Goal: Find contact information: Find contact information

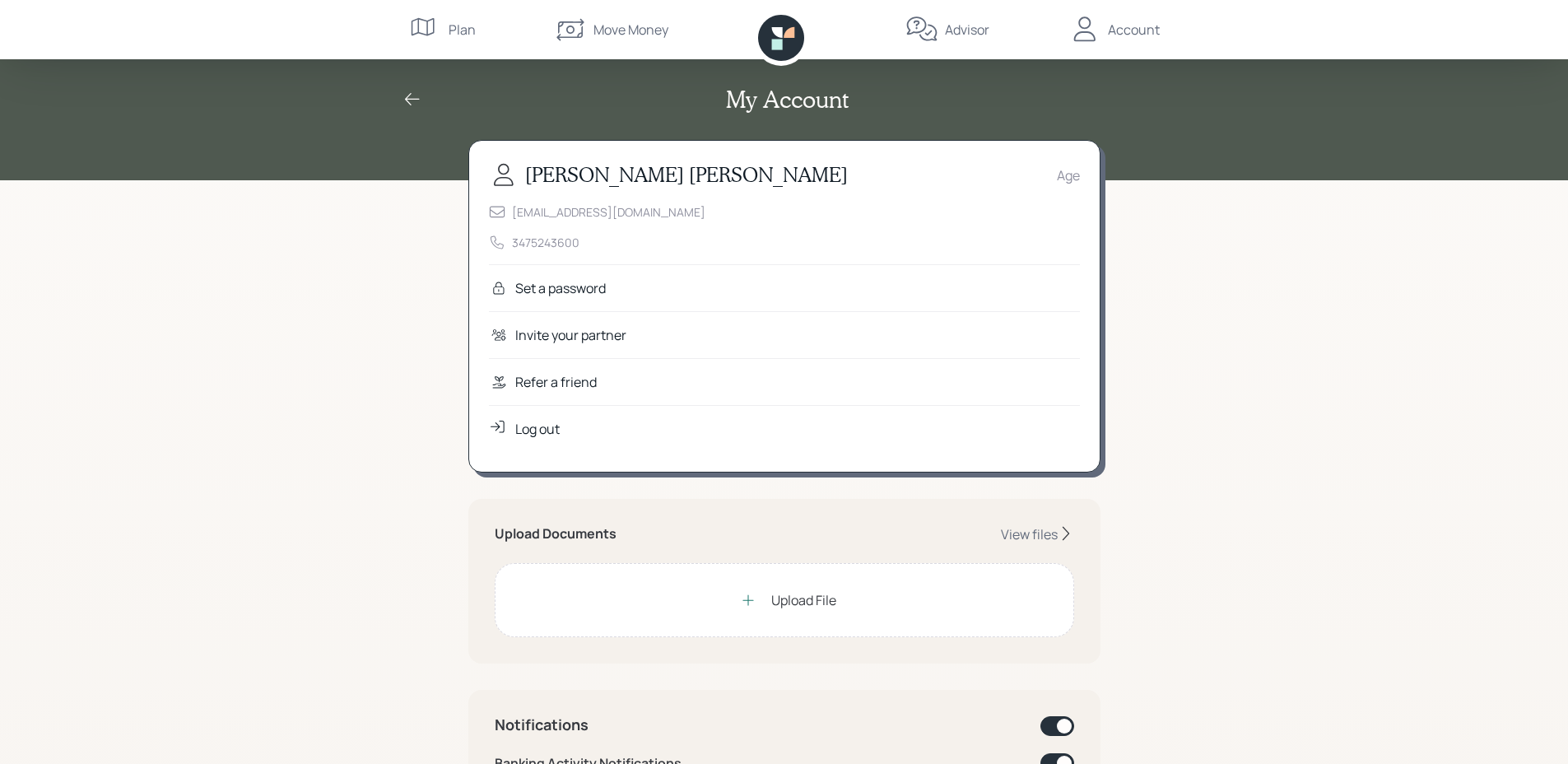
click at [579, 385] on div "Refer a friend" at bounding box center [556, 382] width 81 height 20
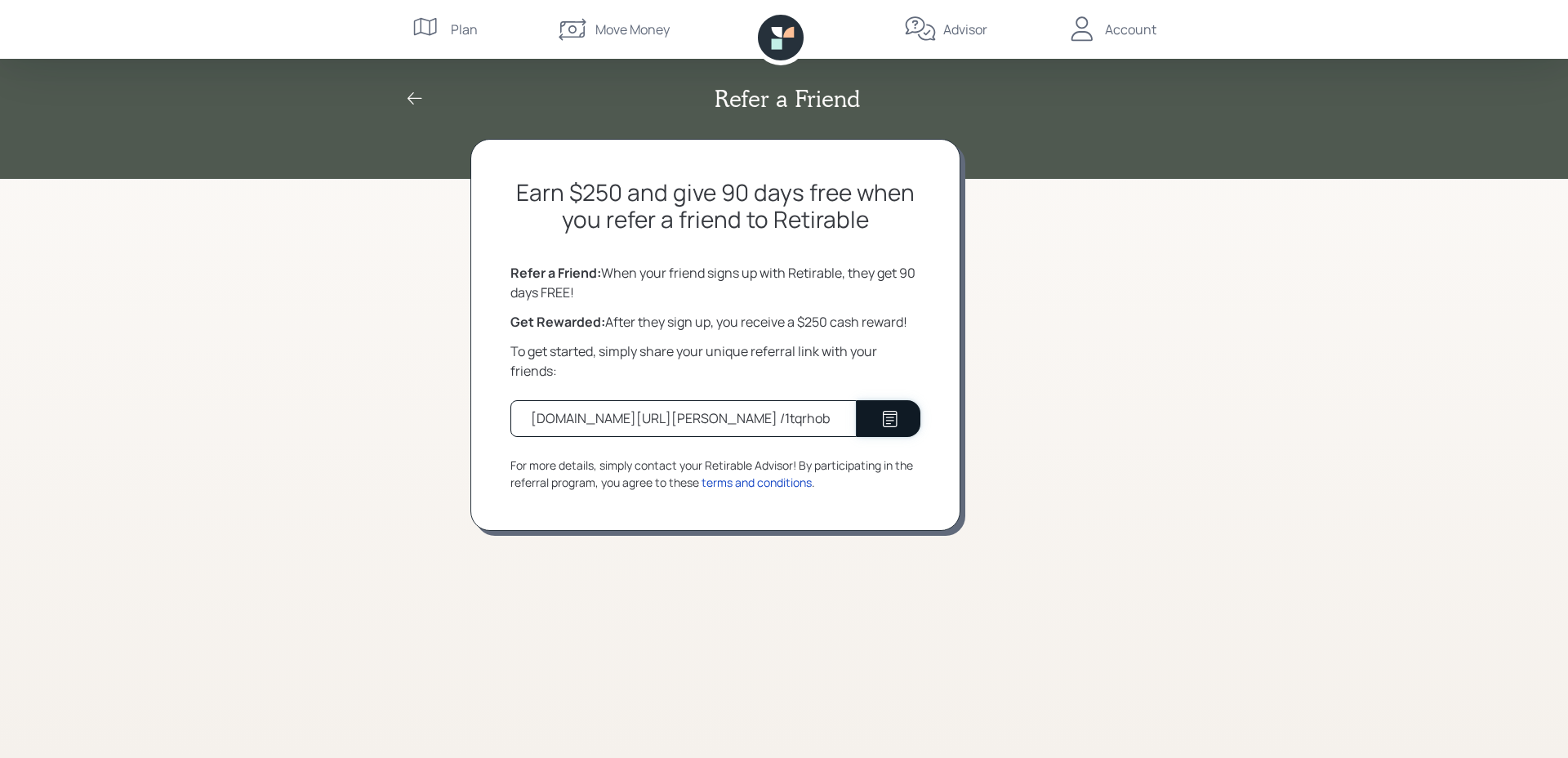
click at [884, 416] on icon at bounding box center [891, 418] width 15 height 16
click at [753, 480] on div "terms and conditions" at bounding box center [756, 482] width 110 height 17
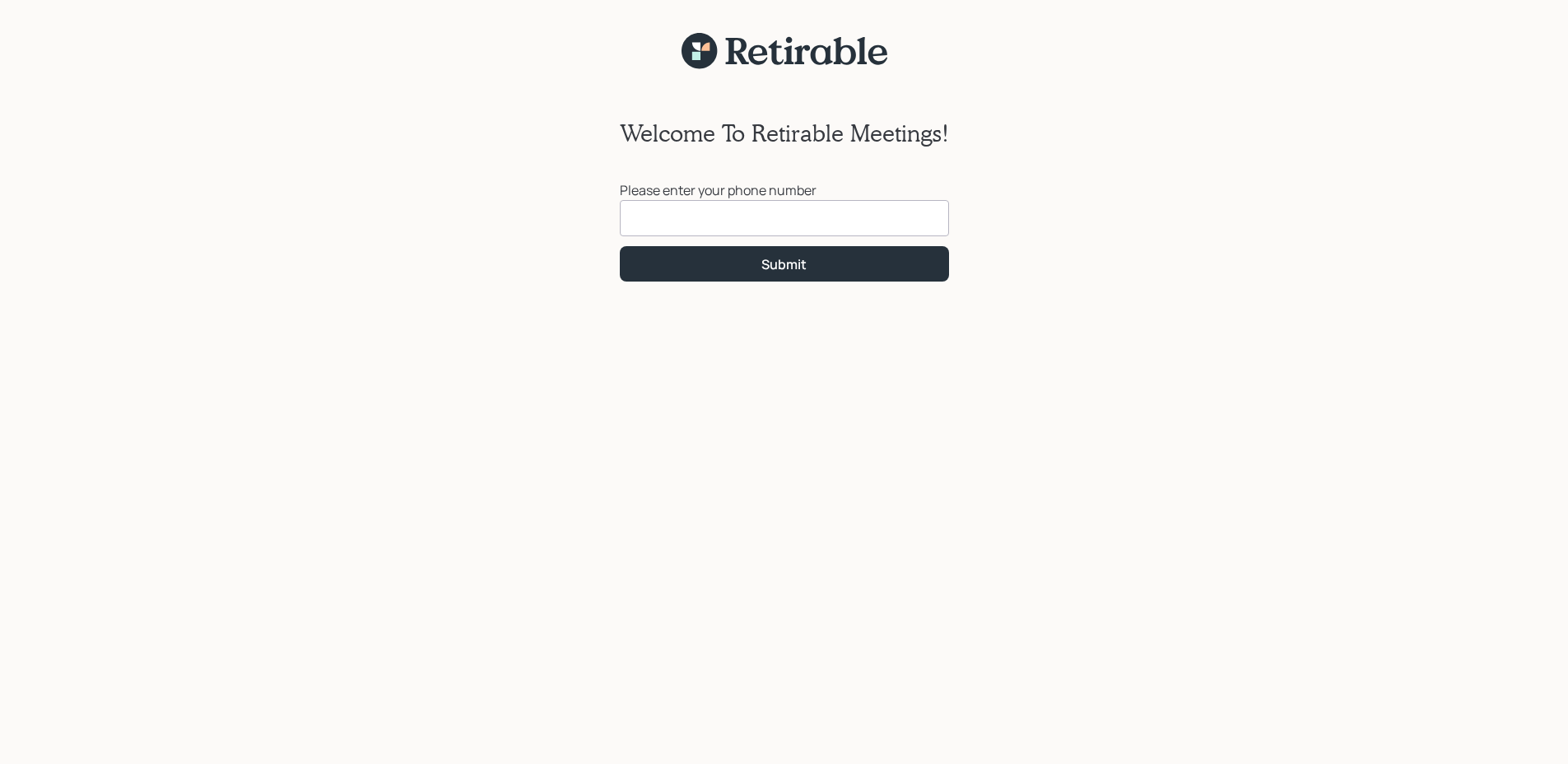
click at [726, 222] on input at bounding box center [785, 218] width 330 height 36
type input "[PHONE_NUMBER]"
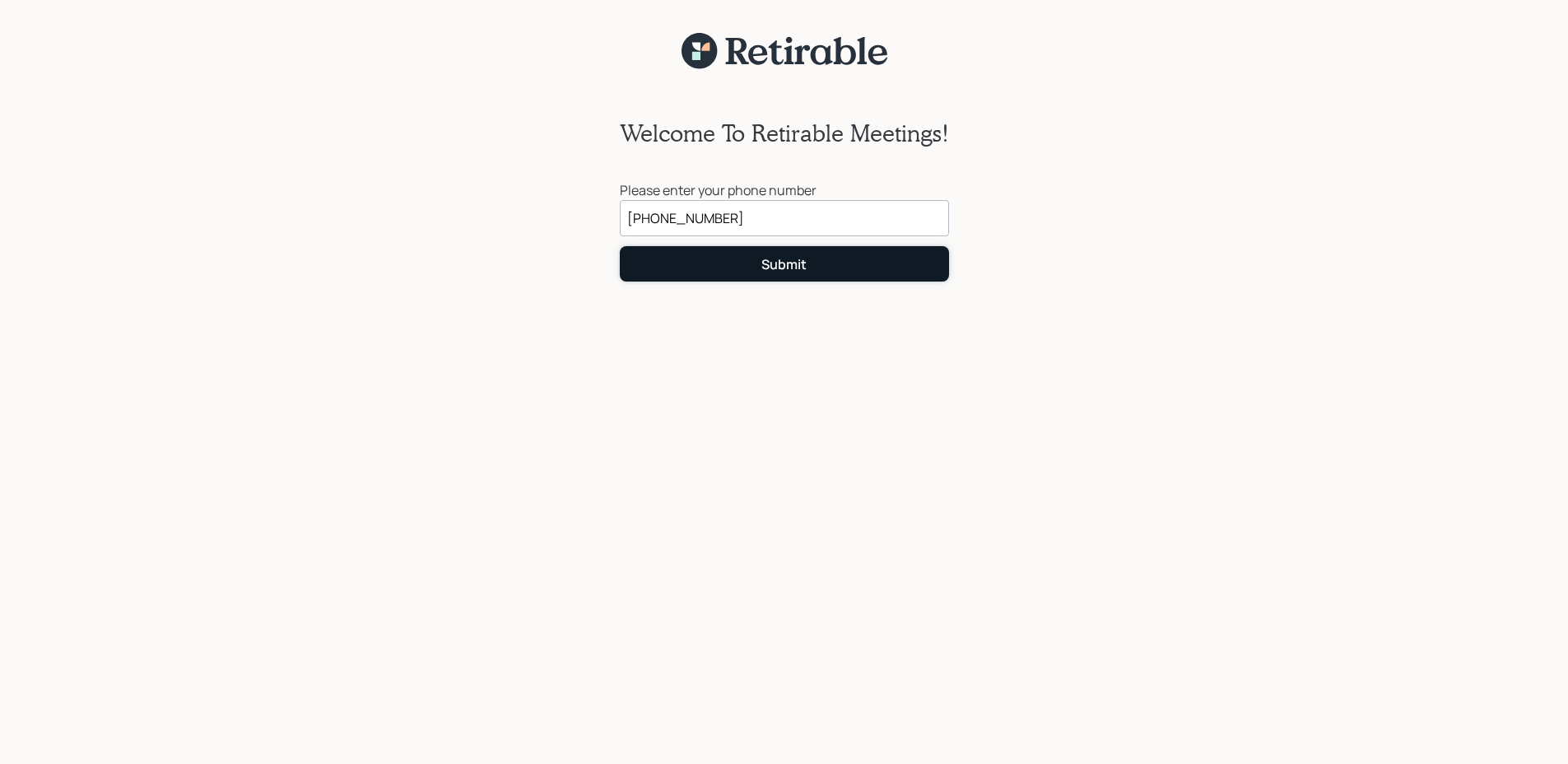
click at [782, 268] on div "Submit" at bounding box center [784, 264] width 45 height 18
